Goal: Task Accomplishment & Management: Use online tool/utility

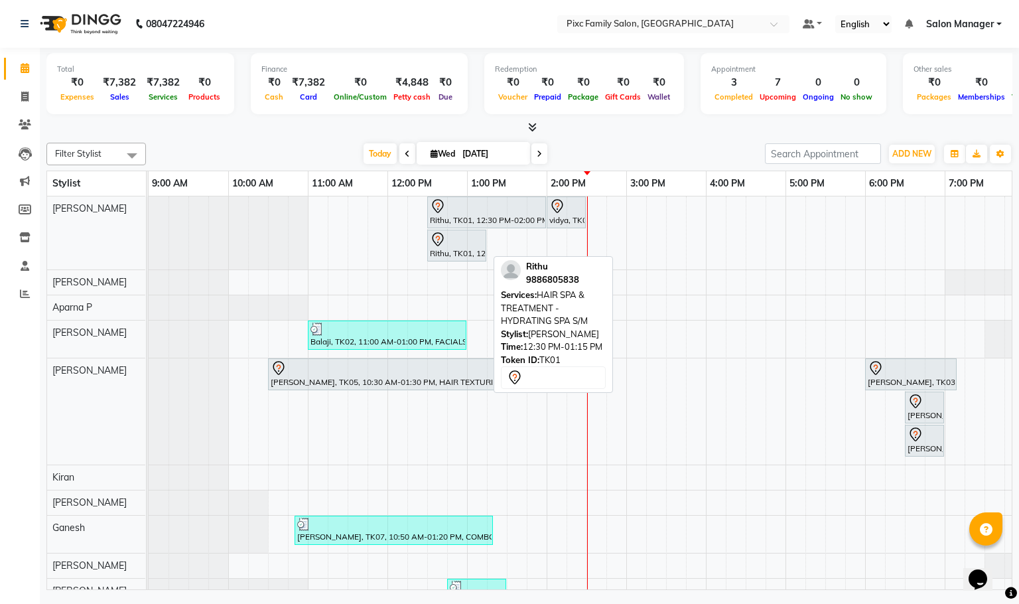
click at [454, 239] on div at bounding box center [457, 239] width 54 height 16
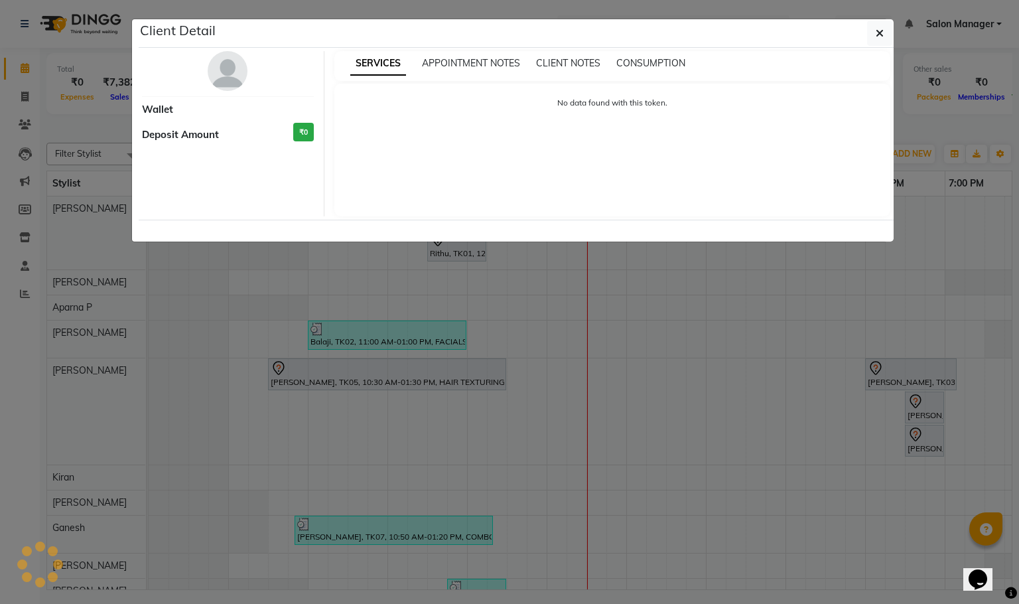
select select "7"
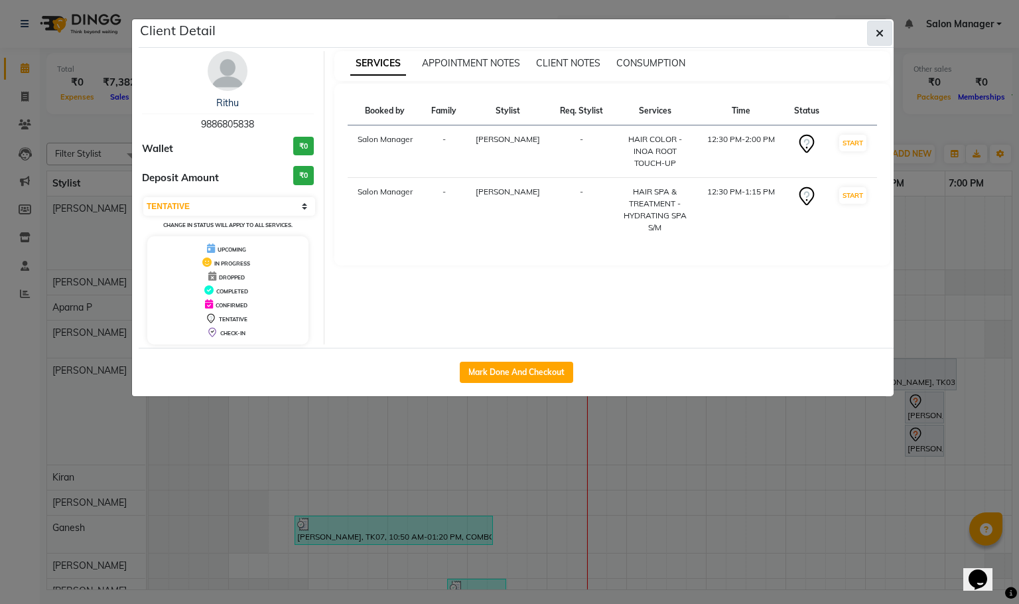
click at [876, 34] on icon "button" at bounding box center [880, 33] width 8 height 11
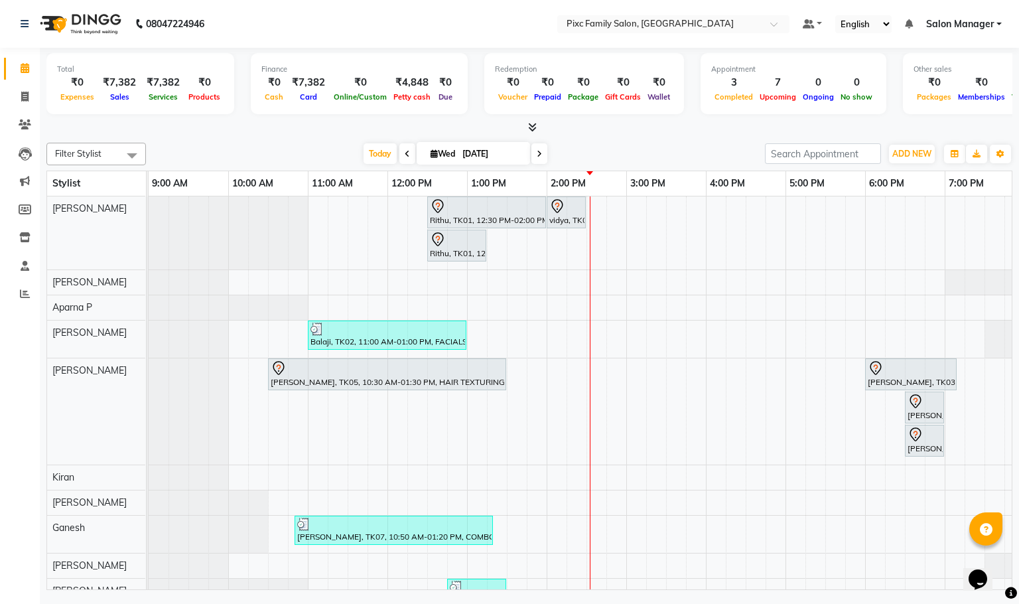
click at [400, 147] on span at bounding box center [407, 153] width 16 height 21
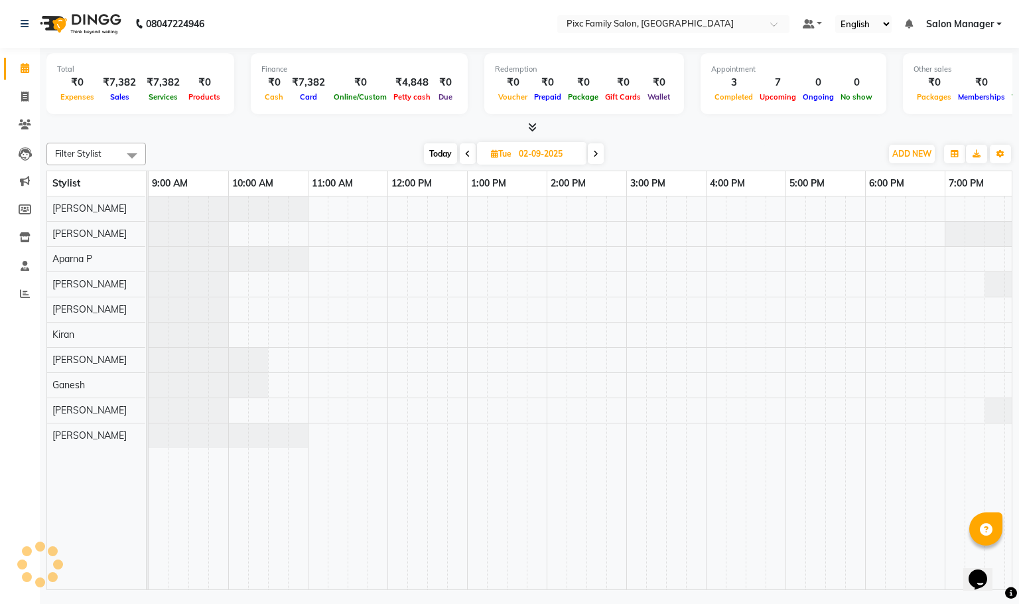
scroll to position [0, 92]
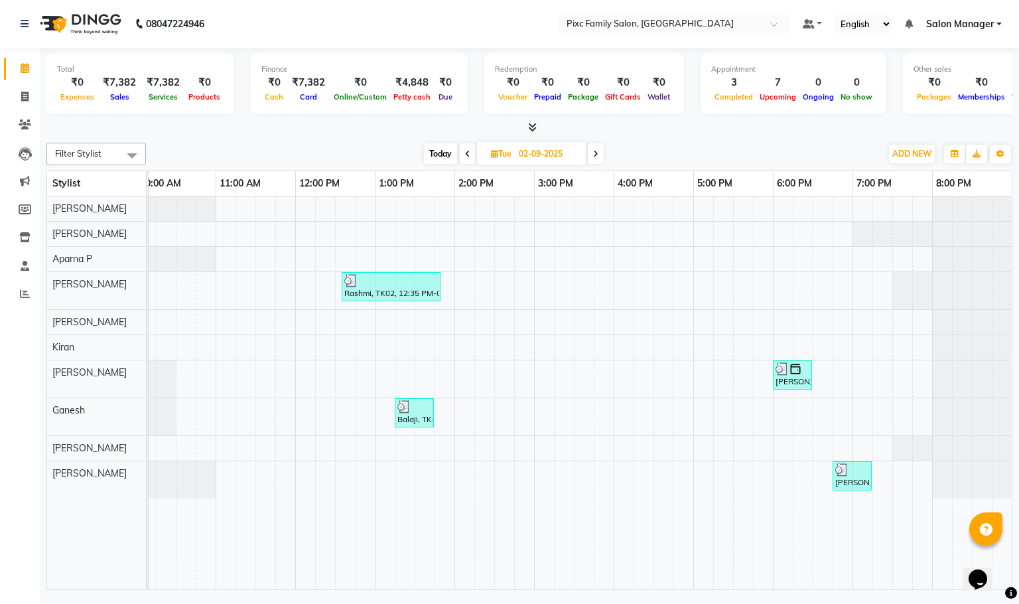
click at [468, 154] on icon at bounding box center [467, 154] width 5 height 8
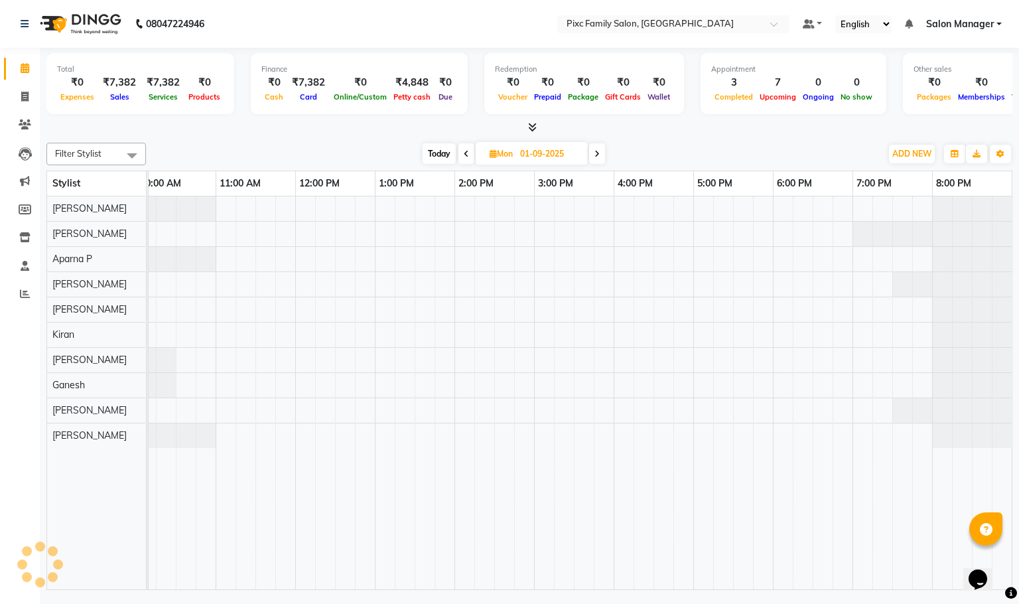
click at [468, 154] on span at bounding box center [466, 153] width 16 height 21
type input "31-08-2025"
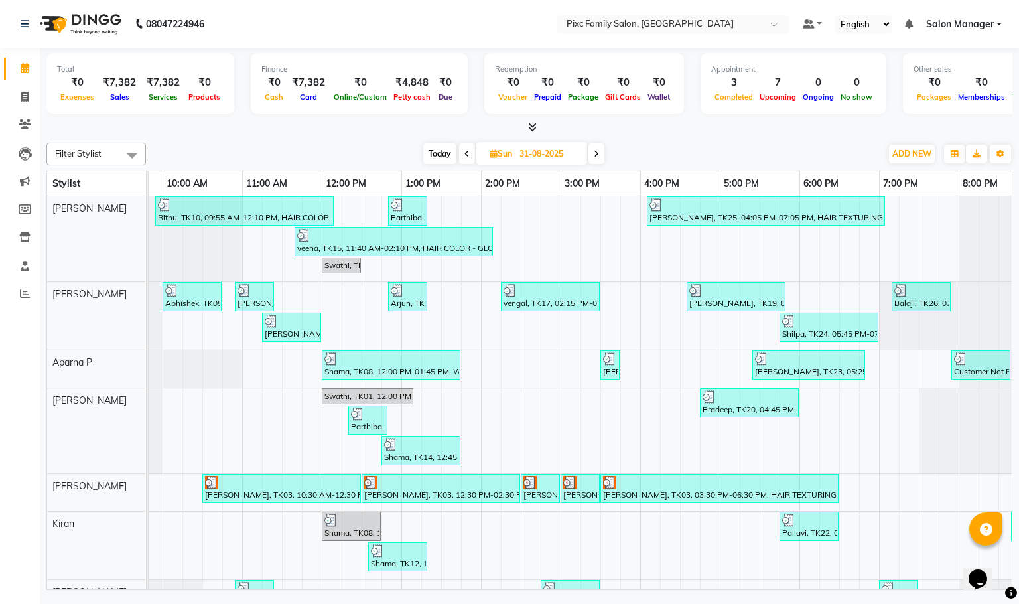
scroll to position [0, 119]
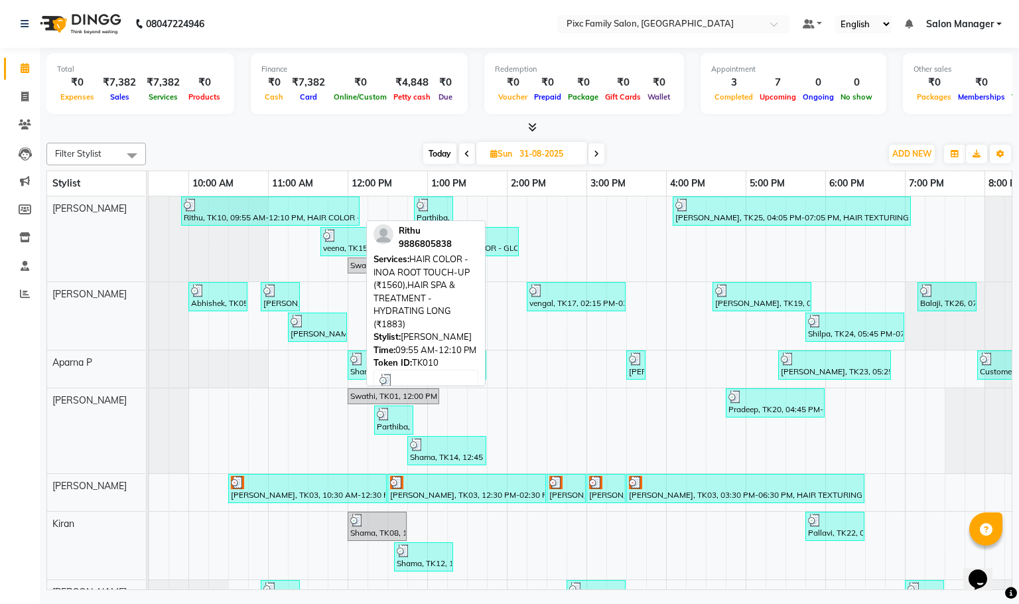
click at [309, 211] on div at bounding box center [270, 204] width 173 height 13
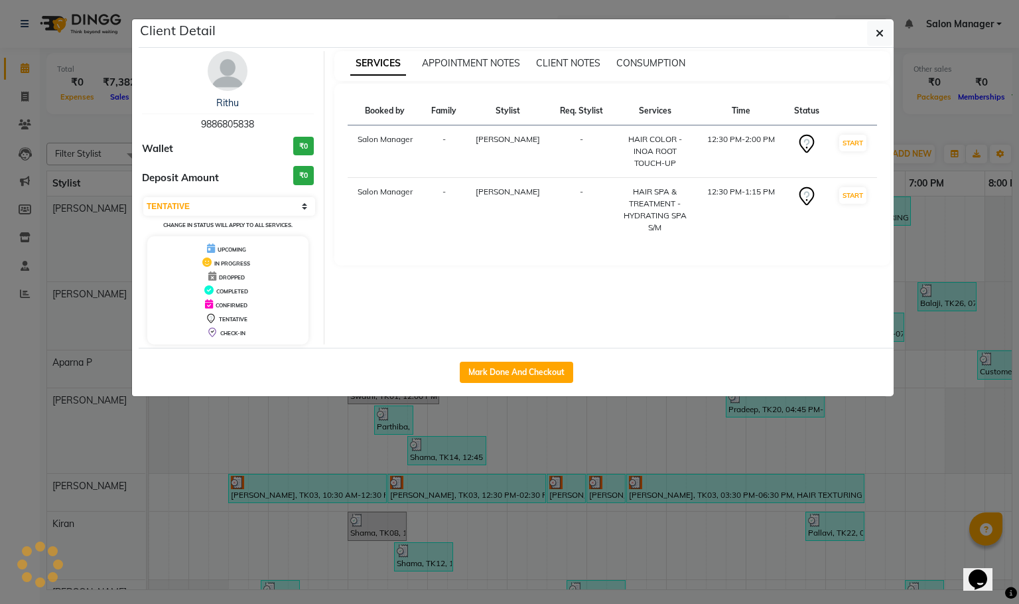
select select "3"
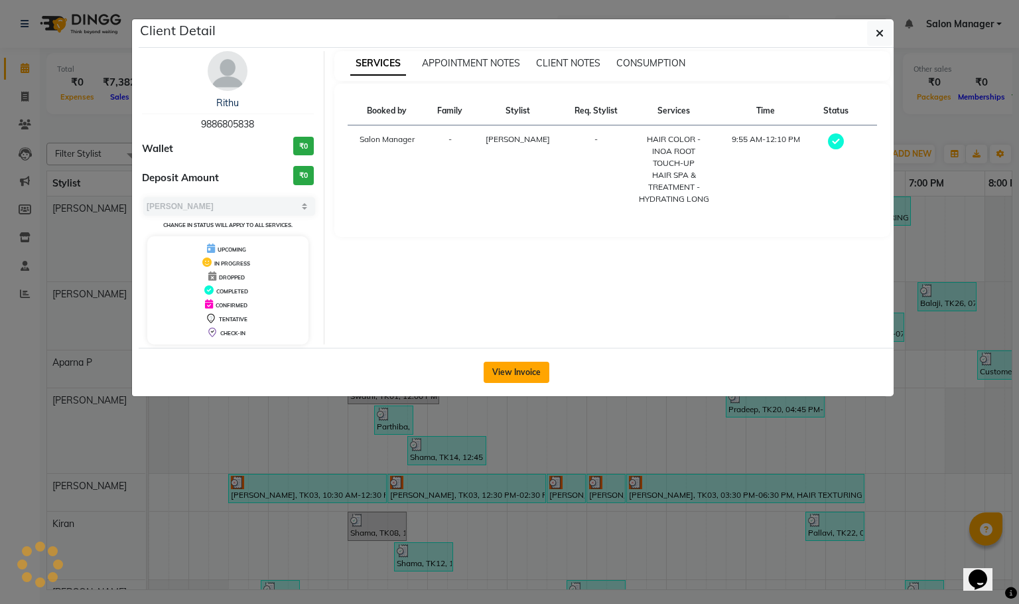
click at [521, 368] on button "View Invoice" at bounding box center [517, 372] width 66 height 21
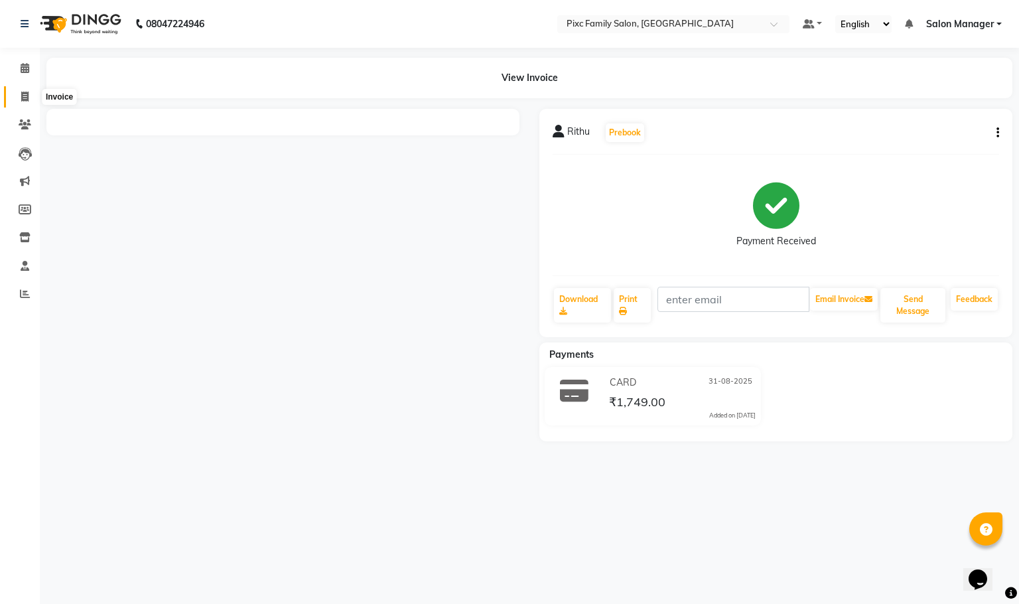
click at [18, 98] on span at bounding box center [24, 97] width 23 height 15
select select "3509"
select select "service"
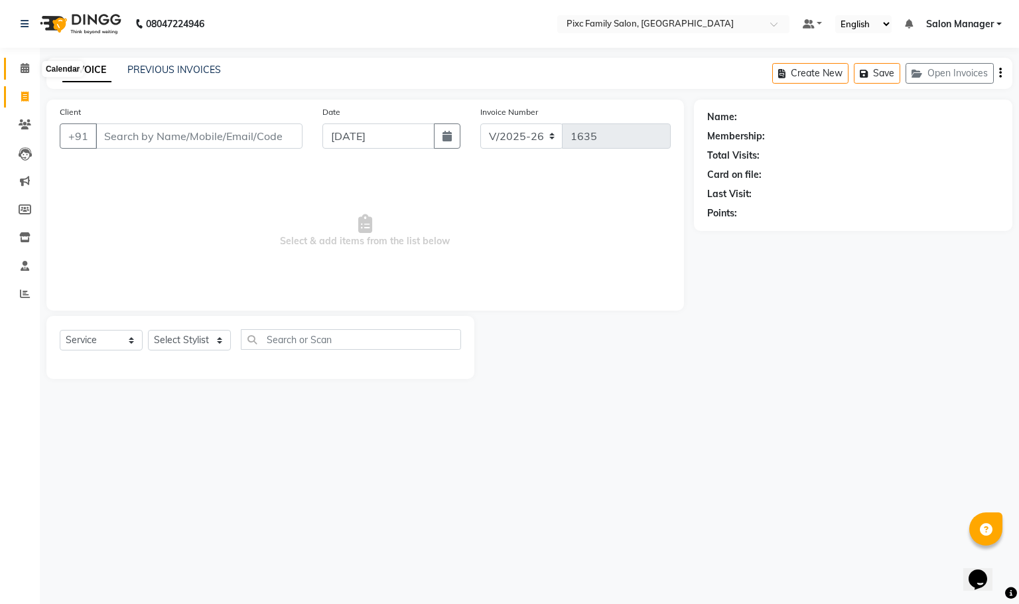
click at [21, 72] on icon at bounding box center [25, 68] width 9 height 10
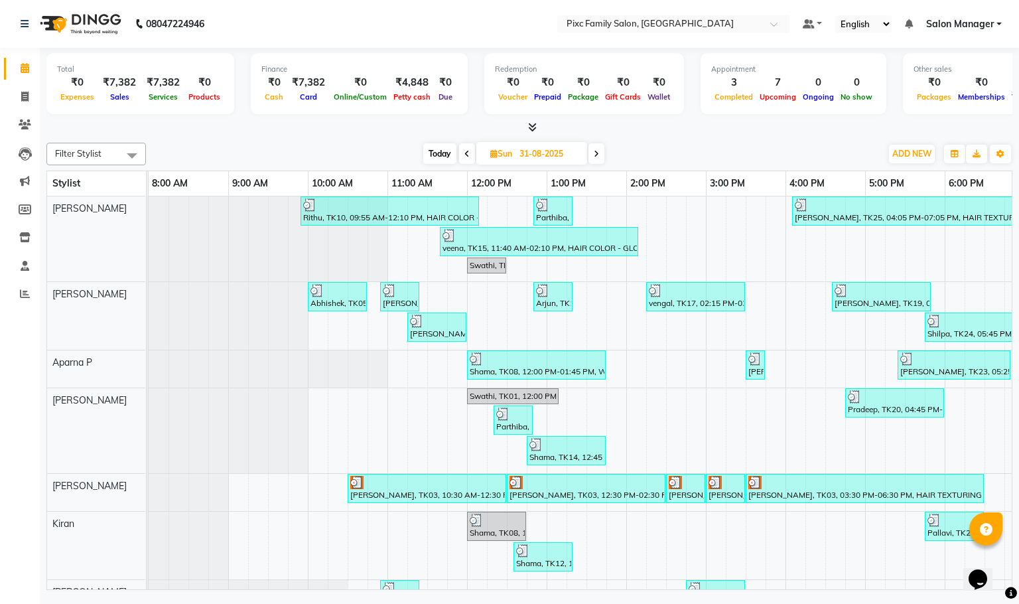
click at [596, 151] on icon at bounding box center [596, 154] width 5 height 8
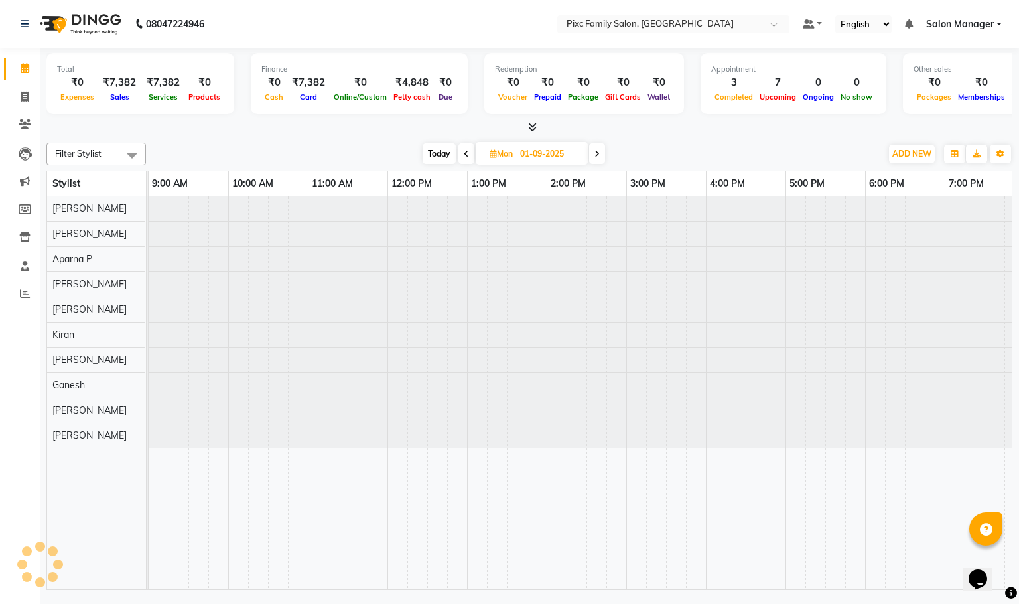
scroll to position [0, 92]
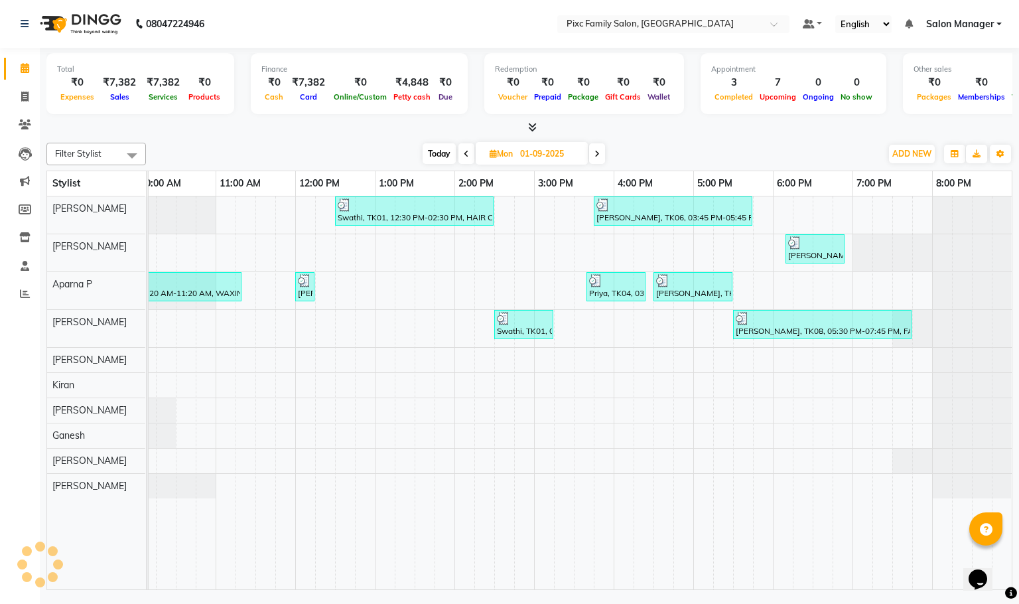
click at [596, 151] on icon at bounding box center [596, 154] width 5 height 8
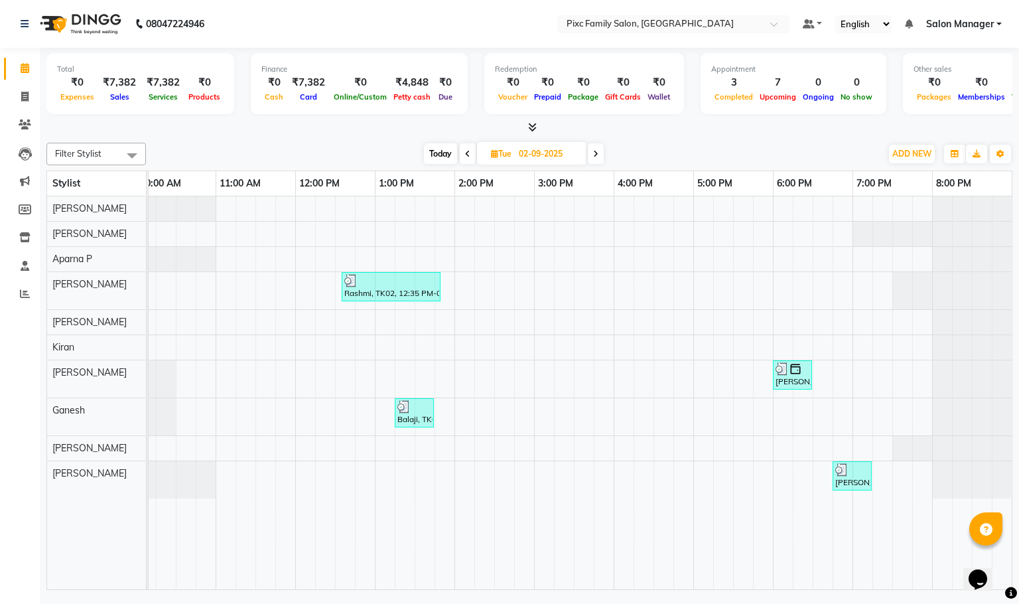
click at [596, 151] on icon at bounding box center [595, 154] width 5 height 8
type input "[DATE]"
